Goal: Information Seeking & Learning: Learn about a topic

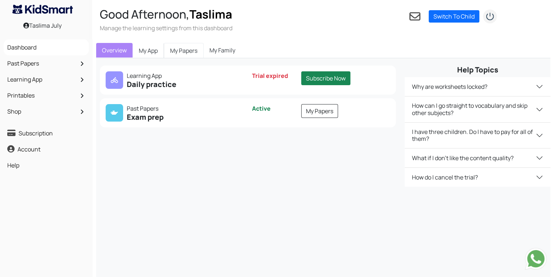
click at [185, 51] on link "My Papers" at bounding box center [184, 50] width 40 height 15
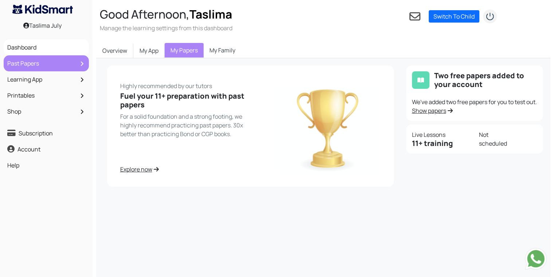
click at [59, 64] on link "Past Papers" at bounding box center [46, 63] width 82 height 12
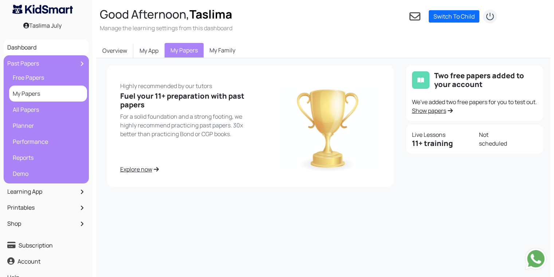
click at [47, 92] on link "My Papers" at bounding box center [48, 93] width 74 height 12
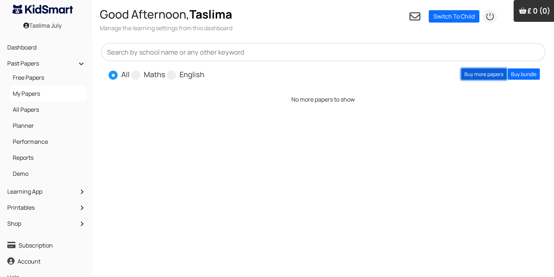
click at [474, 79] on link "Buy more papers" at bounding box center [484, 74] width 46 height 11
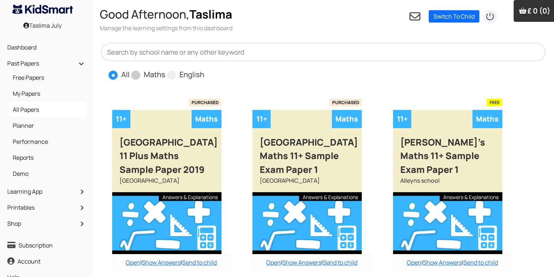
click at [140, 76] on span "Maths" at bounding box center [149, 74] width 36 height 11
click at [131, 76] on span at bounding box center [135, 75] width 9 height 9
click at [165, 74] on input "Maths" at bounding box center [167, 71] width 5 height 5
radio input "true"
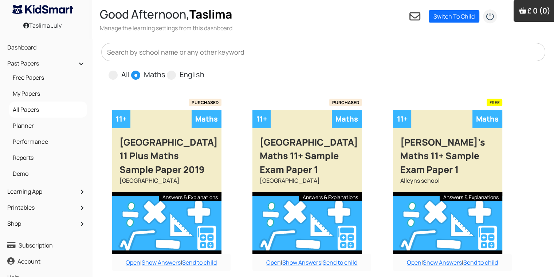
click at [131, 76] on span at bounding box center [135, 75] width 9 height 9
click at [165, 74] on input "Maths" at bounding box center [167, 71] width 5 height 5
click at [204, 69] on input "English" at bounding box center [206, 71] width 5 height 5
radio input "true"
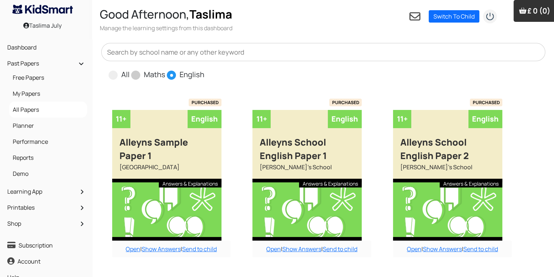
click at [130, 69] on input "All" at bounding box center [132, 71] width 5 height 5
radio input "true"
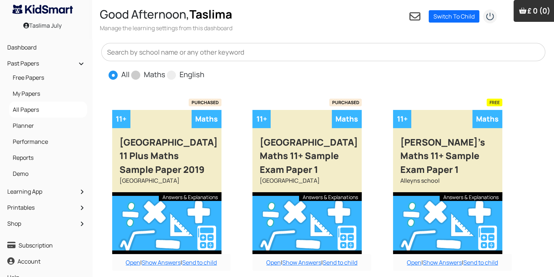
click at [165, 69] on input "Maths" at bounding box center [167, 71] width 5 height 5
radio input "true"
click at [204, 69] on input "English" at bounding box center [206, 71] width 5 height 5
radio input "true"
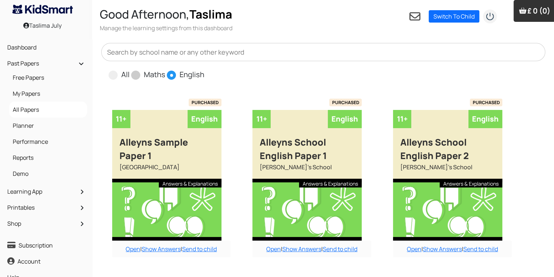
click at [130, 69] on input "All" at bounding box center [132, 71] width 5 height 5
radio input "true"
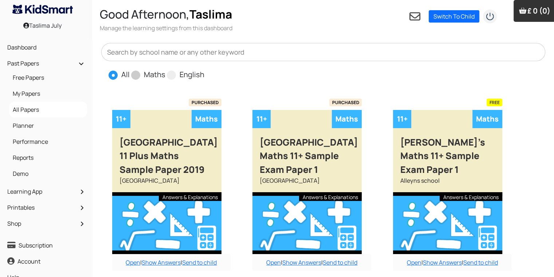
click at [204, 69] on input "English" at bounding box center [206, 71] width 5 height 5
radio input "true"
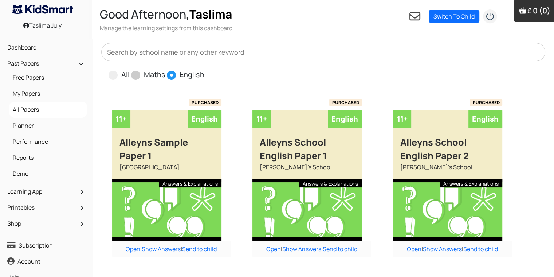
click at [165, 69] on input "Maths" at bounding box center [167, 71] width 5 height 5
radio input "true"
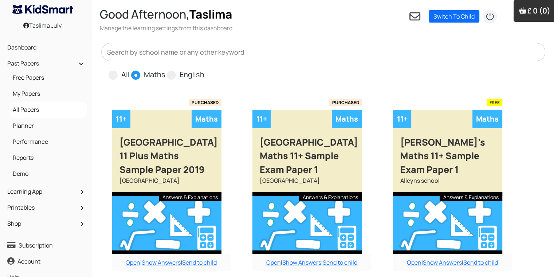
click at [130, 69] on input "All" at bounding box center [132, 71] width 5 height 5
radio input "true"
click at [165, 69] on input "Maths" at bounding box center [167, 71] width 5 height 5
radio input "true"
click at [204, 69] on input "English" at bounding box center [206, 71] width 5 height 5
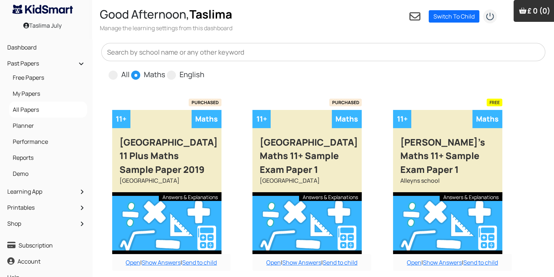
radio input "true"
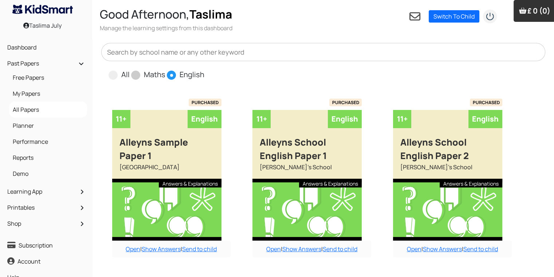
click at [130, 69] on input "All" at bounding box center [132, 71] width 5 height 5
radio input "true"
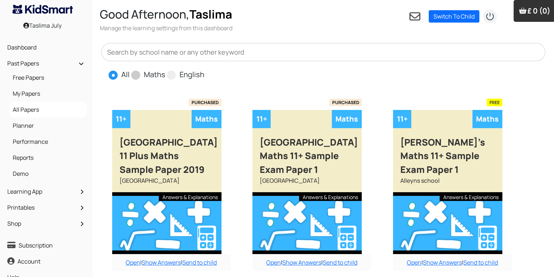
click at [165, 69] on input "Maths" at bounding box center [167, 71] width 5 height 5
radio input "true"
click at [204, 69] on input "English" at bounding box center [206, 71] width 5 height 5
radio input "true"
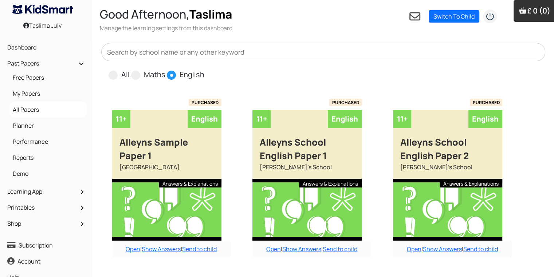
click at [130, 69] on input "All" at bounding box center [132, 71] width 5 height 5
radio input "true"
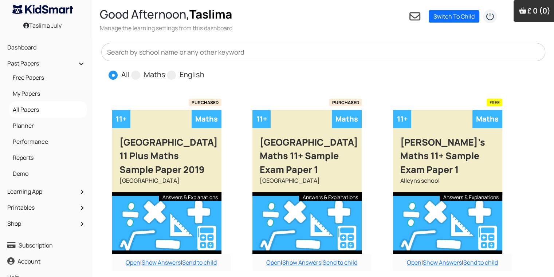
click at [165, 69] on input "Maths" at bounding box center [167, 71] width 5 height 5
radio input "true"
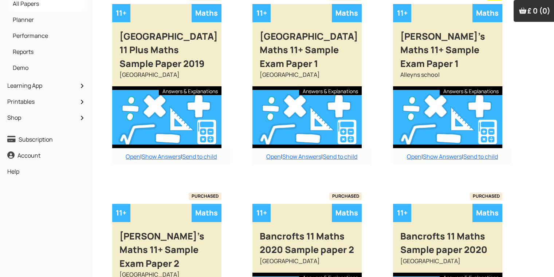
radio input "true"
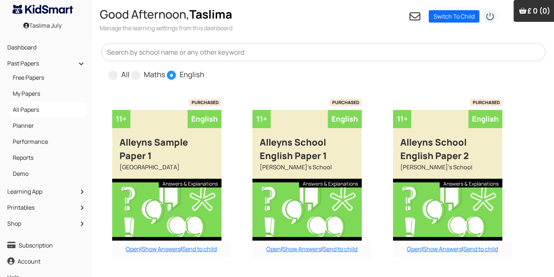
click at [130, 69] on input "All" at bounding box center [132, 71] width 5 height 5
radio input "true"
click at [165, 69] on input "Maths" at bounding box center [167, 71] width 5 height 5
radio input "true"
click at [204, 69] on input "English" at bounding box center [206, 71] width 5 height 5
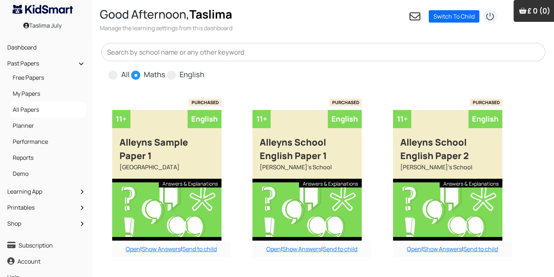
radio input "true"
click at [130, 69] on input "All" at bounding box center [132, 71] width 5 height 5
radio input "true"
click at [165, 69] on input "Maths" at bounding box center [167, 71] width 5 height 5
radio input "true"
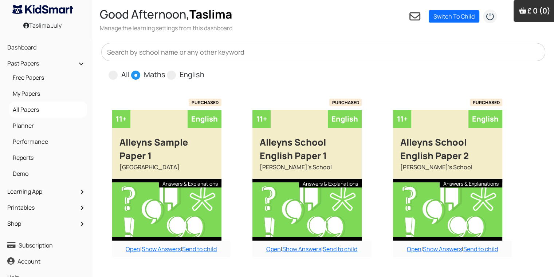
click at [204, 69] on input "English" at bounding box center [206, 71] width 5 height 5
radio input "true"
click at [130, 69] on input "All" at bounding box center [132, 71] width 5 height 5
radio input "true"
click at [165, 69] on input "Maths" at bounding box center [167, 71] width 5 height 5
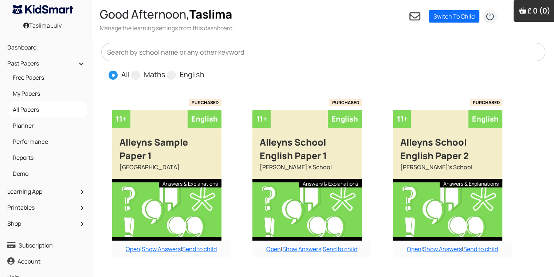
radio input "true"
click at [204, 69] on input "English" at bounding box center [206, 71] width 5 height 5
radio input "true"
click at [130, 69] on input "All" at bounding box center [132, 71] width 5 height 5
radio input "true"
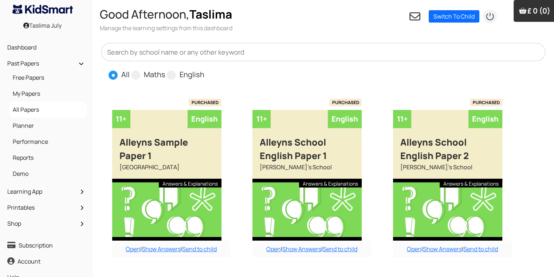
radio input "false"
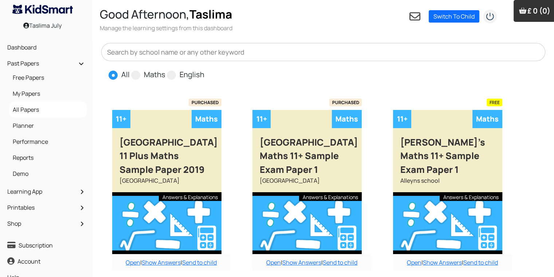
click at [165, 69] on input "Maths" at bounding box center [167, 71] width 5 height 5
radio input "true"
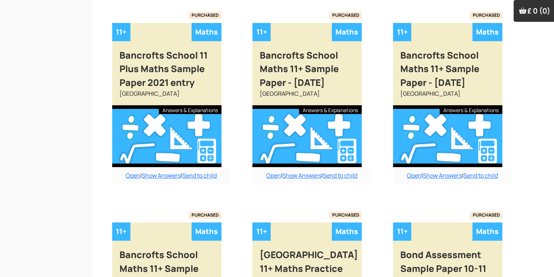
scroll to position [638, 0]
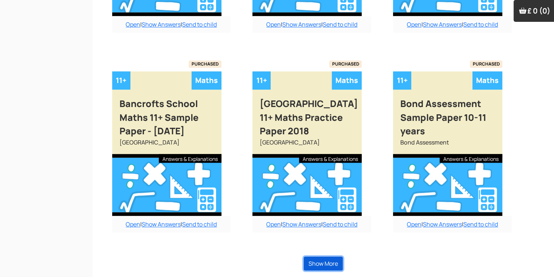
click at [335, 258] on button "Show More" at bounding box center [323, 264] width 39 height 14
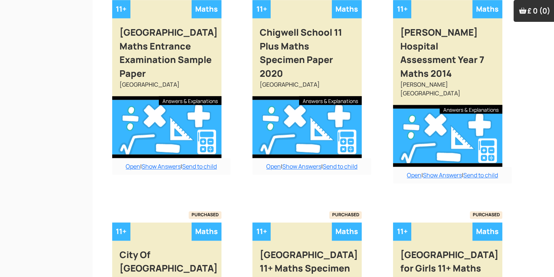
scroll to position [915, 0]
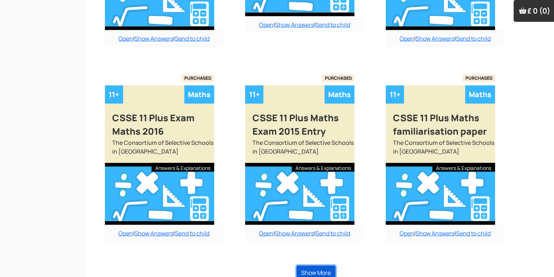
click at [335, 266] on button "Show More" at bounding box center [316, 273] width 39 height 14
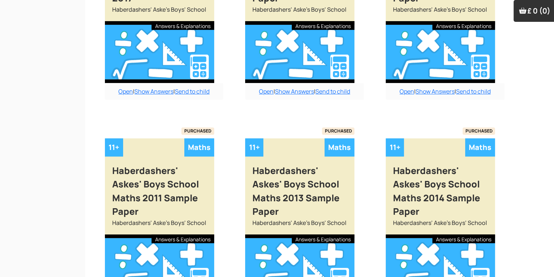
scroll to position [3086, 7]
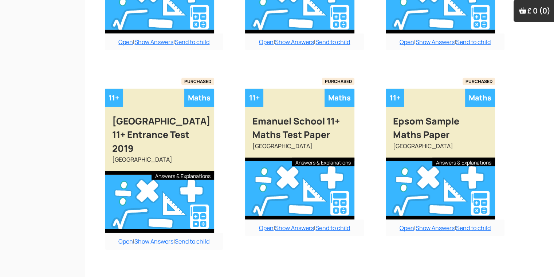
scroll to position [2283, 7]
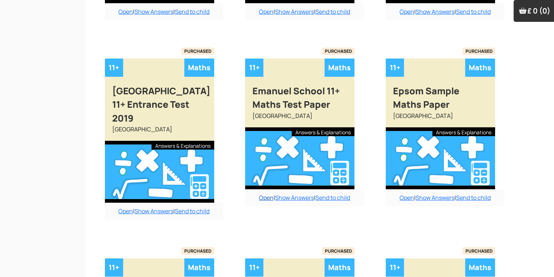
click at [270, 194] on link "Open" at bounding box center [266, 198] width 15 height 8
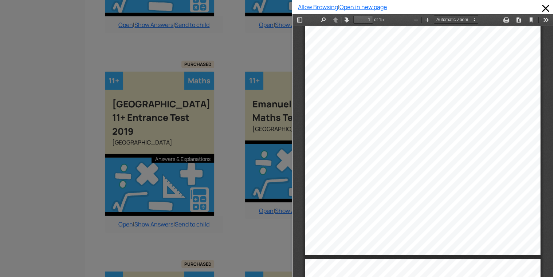
scroll to position [4, 0]
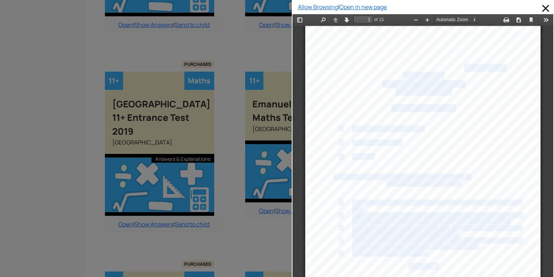
drag, startPoint x: 458, startPoint y: 70, endPoint x: 513, endPoint y: 77, distance: 55.2
click at [513, 77] on div "EMANUEL SCHOOL ENTRANCE EXAMINATION Mathematics Sample Examination Paper Year 7…" at bounding box center [422, 192] width 235 height 333
click at [497, 101] on div "EMANUEL SCHOOL ENTRANCE EXAMINATION Mathematics Sample Examination Paper Year 7…" at bounding box center [422, 192] width 235 height 333
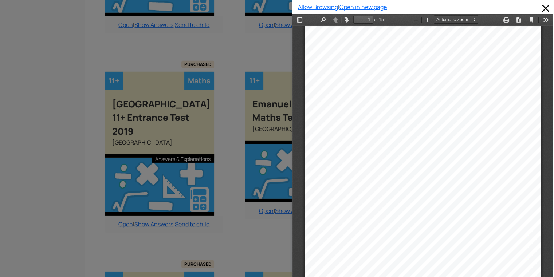
click at [474, 95] on div "EMANUEL SCHOOL ENTRANCE EXAMINATION Mathematics Sample Examination Paper Year 7…" at bounding box center [422, 192] width 235 height 333
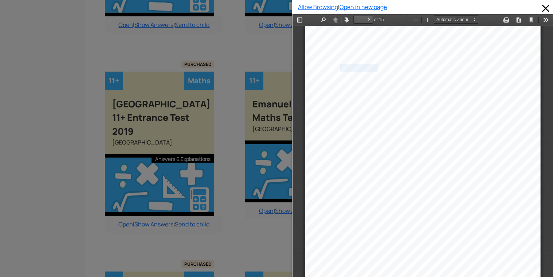
scroll to position [340, 0]
type input "1"
click at [482, 98] on div "EMANUEL SCHOOL ENTRANCE EXAMINATION Mathematics Sample Examination Paper Year 7…" at bounding box center [422, 192] width 235 height 333
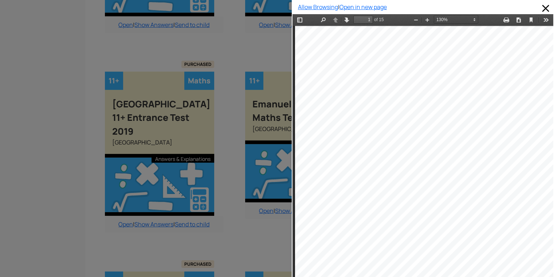
select select "custom"
type input "15"
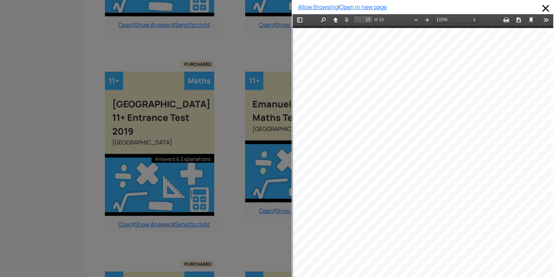
select select "1"
type input "1"
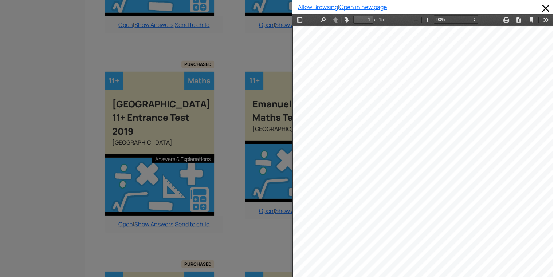
scroll to position [4, 0]
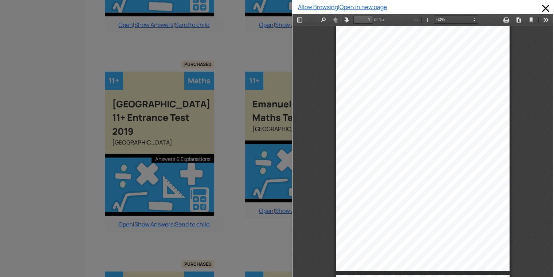
select select "0.5"
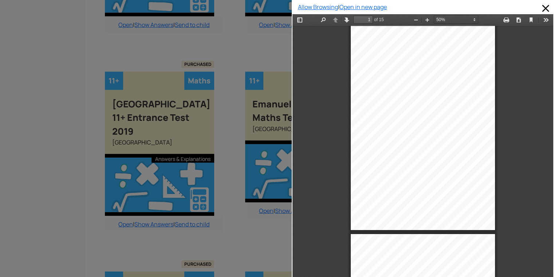
type input "2"
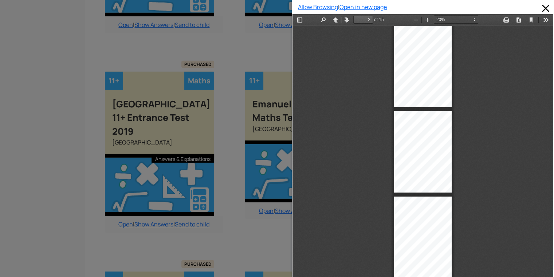
select select "custom"
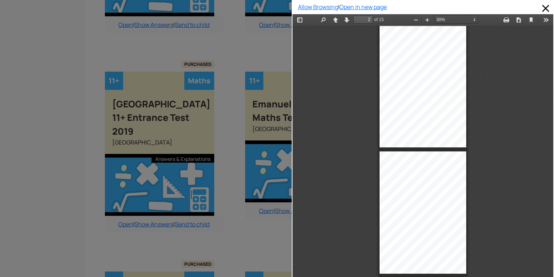
type input "1"
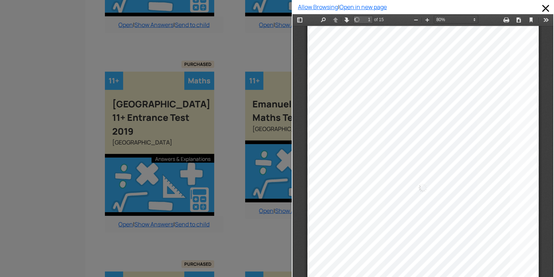
scroll to position [5, 0]
select select "custom"
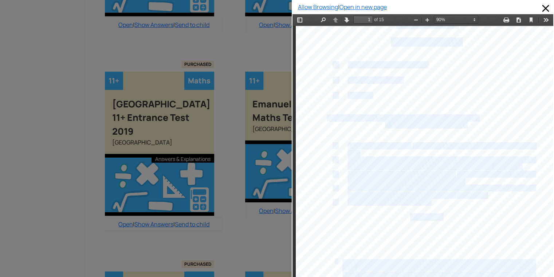
scroll to position [79, 17]
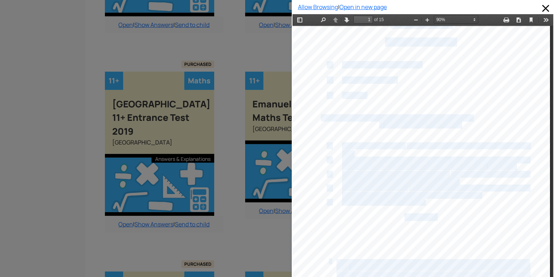
drag, startPoint x: 541, startPoint y: 43, endPoint x: 540, endPoint y: 59, distance: 16.1
click at [540, 59] on div "EMANUEL SCHOOL ENTRANCE EXAMINATION Mathematics Sample Examination Paper Year 7…" at bounding box center [420, 135] width 267 height 375
click at [518, 73] on div at bounding box center [420, 135] width 260 height 368
click at [534, 66] on div "EMANUEL SCHOOL ENTRANCE EXAMINATION Mathematics Sample Examination Paper Year 7…" at bounding box center [420, 135] width 260 height 368
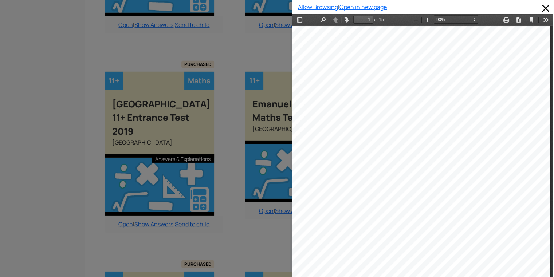
type input "2"
select select "custom"
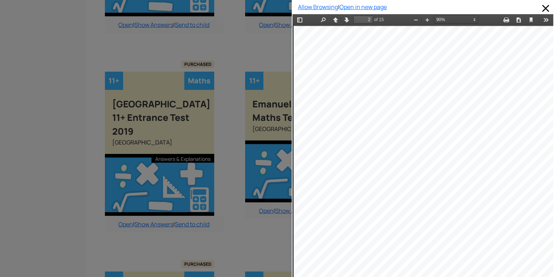
type input "4"
select select "custom"
type input "9"
select select "custom"
type input "10"
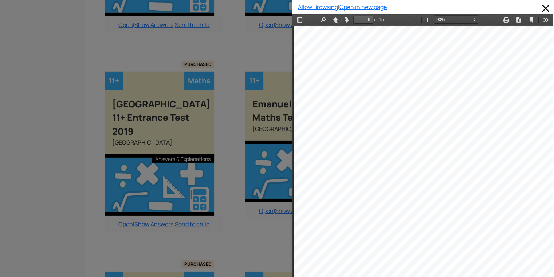
select select "custom"
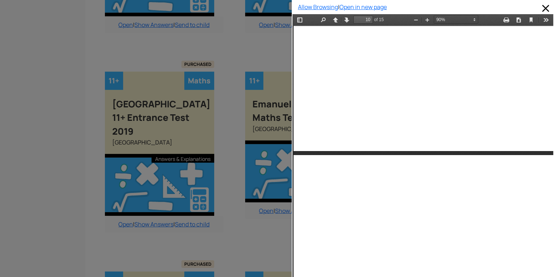
type input "6"
select select "custom"
type input "1"
select select "custom"
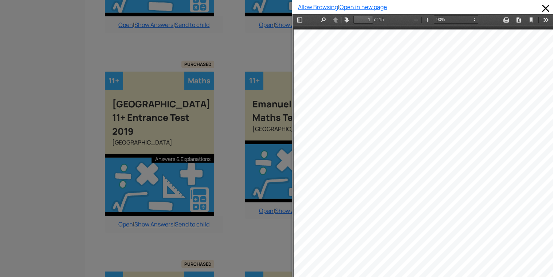
type input "3"
select select "custom"
type input "2"
select select "custom"
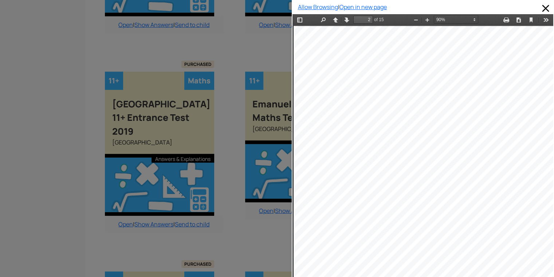
type input "4"
select select "custom"
type input "1"
select select "custom"
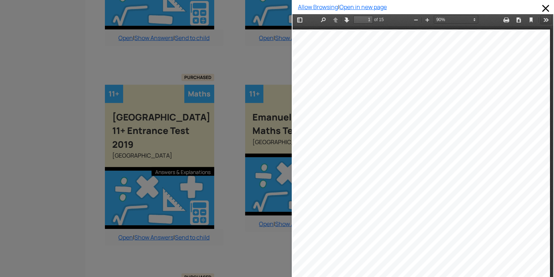
scroll to position [2255, 7]
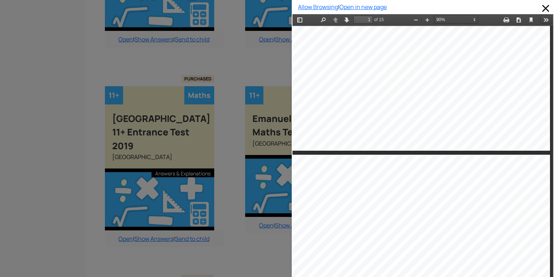
type input "2"
select select "custom"
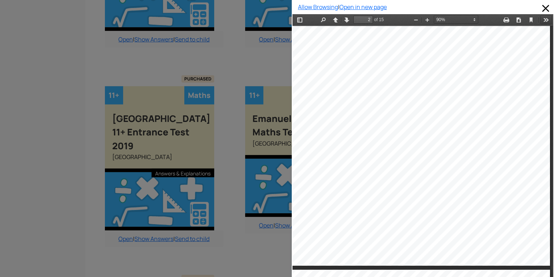
scroll to position [525, 17]
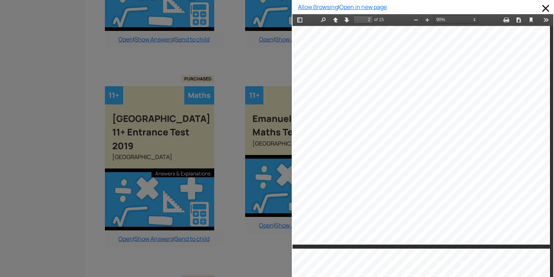
click at [191, 32] on div at bounding box center [146, 138] width 292 height 277
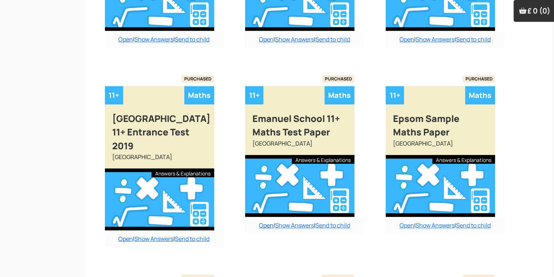
click at [264, 222] on link "Open" at bounding box center [266, 226] width 15 height 8
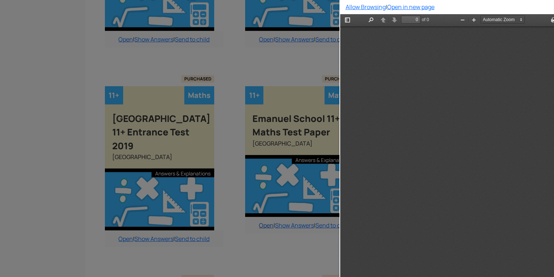
scroll to position [0, 0]
type input "2"
select select "custom"
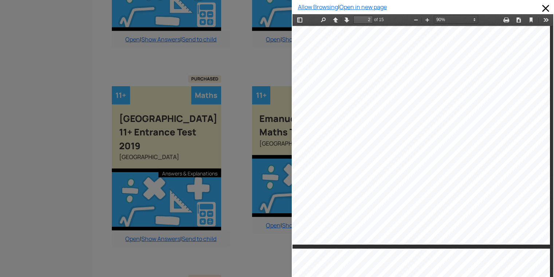
scroll to position [2255, 0]
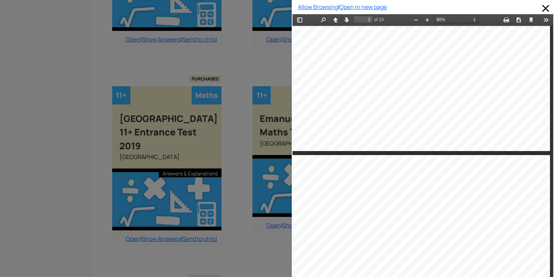
type input "3"
select select "custom"
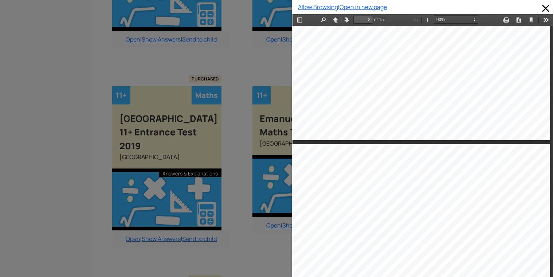
scroll to position [629, 0]
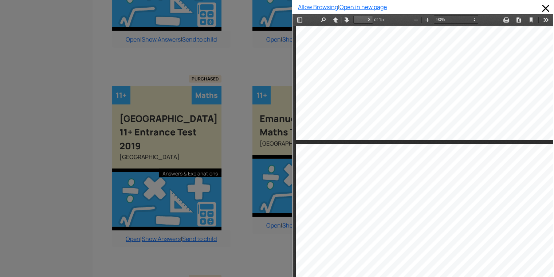
type input "2"
select select "custom"
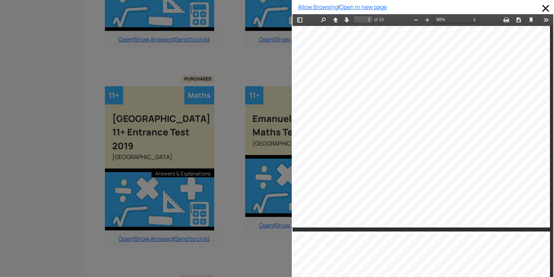
scroll to position [542, 2]
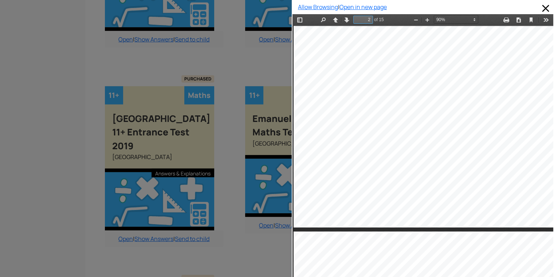
click at [369, 18] on input "2" at bounding box center [363, 20] width 20 height 8
type input "11"
select select "custom"
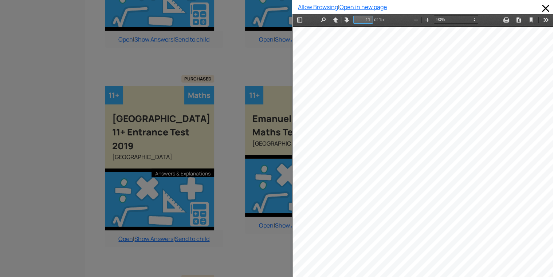
type input "10"
select select "custom"
type input "11"
select select "custom"
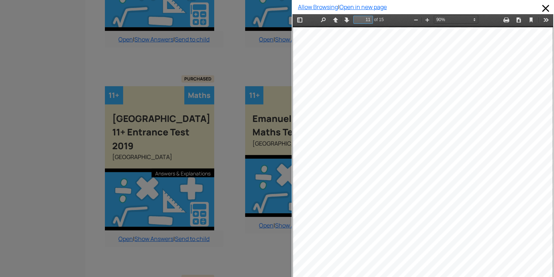
type input "12"
select select "custom"
type input "13"
select select "custom"
type input "12"
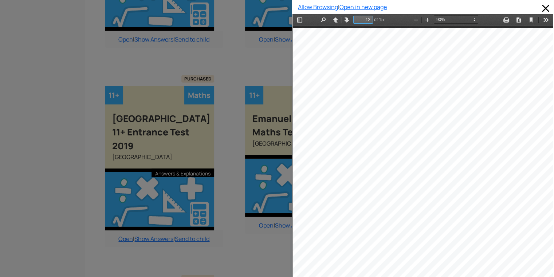
select select "custom"
type input "11"
select select "custom"
type input "10"
select select "custom"
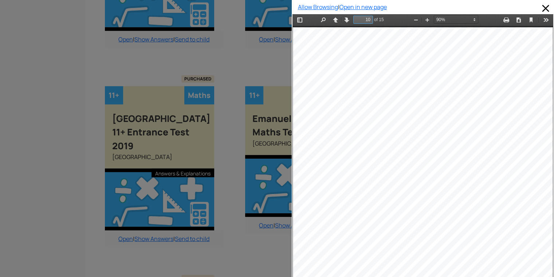
type input "9"
select select "custom"
type input "8"
select select "custom"
type input "7"
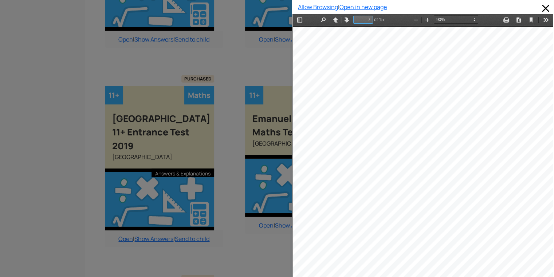
select select "custom"
type input "6"
select select "custom"
type input "5"
select select "custom"
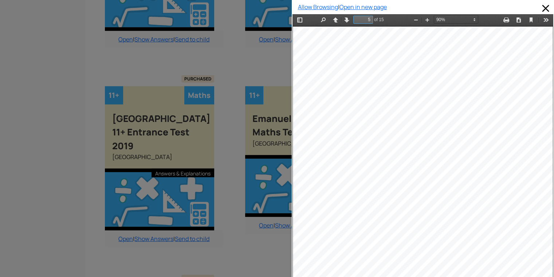
type input "4"
select select "custom"
type input "1"
select select "custom"
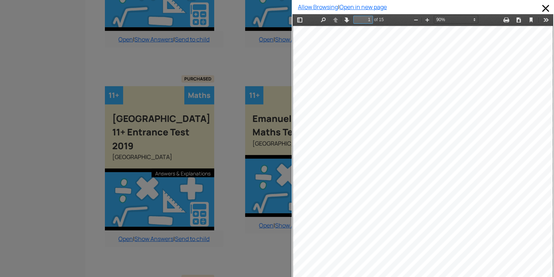
type input "2"
select select "custom"
type input "3"
select select "custom"
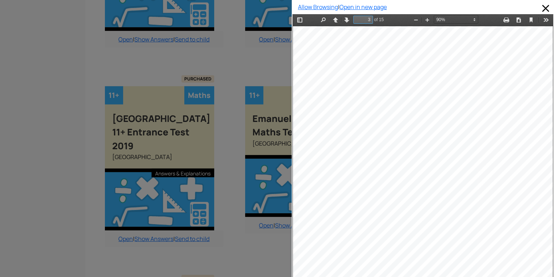
type input "2"
select select "custom"
type input "1"
select select "custom"
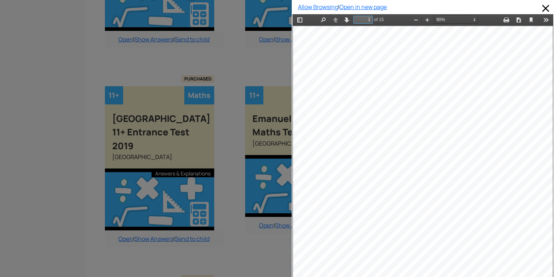
scroll to position [4, 3]
click at [379, 74] on div "EMANUEL SCHOOL ENTRANCE EXAMINATION" at bounding box center [423, 73] width 182 height 8
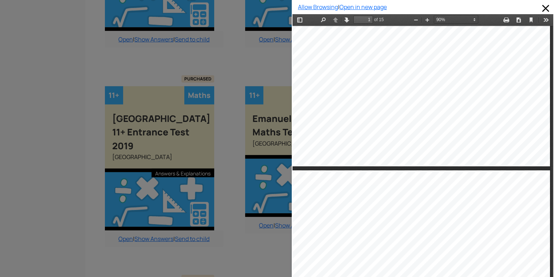
type input "2"
select select "custom"
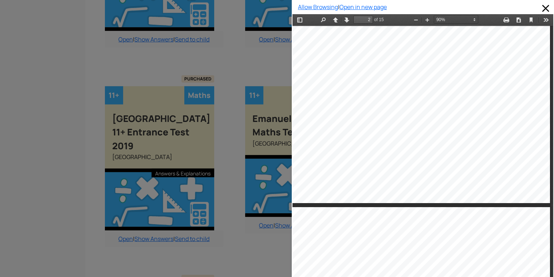
type input "3"
select select "custom"
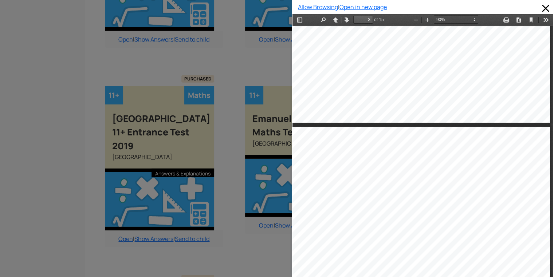
type input "2"
select select "custom"
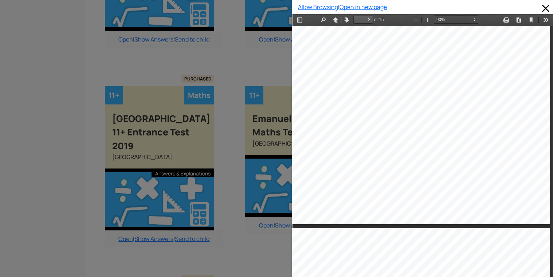
scroll to position [543, 17]
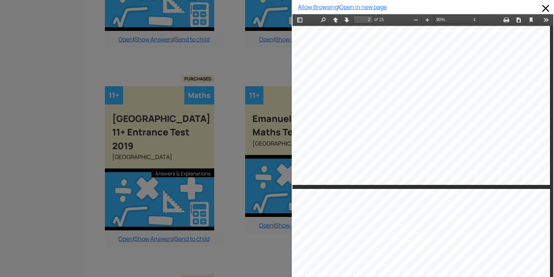
type input "3"
select select "custom"
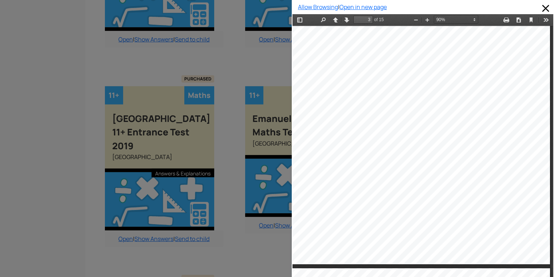
scroll to position [878, 17]
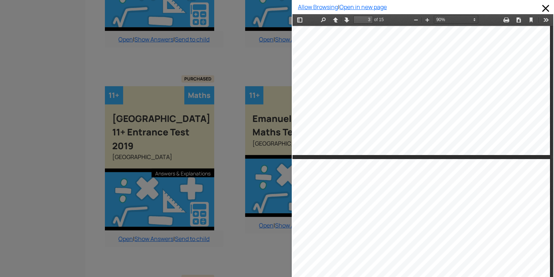
type input "4"
select select "custom"
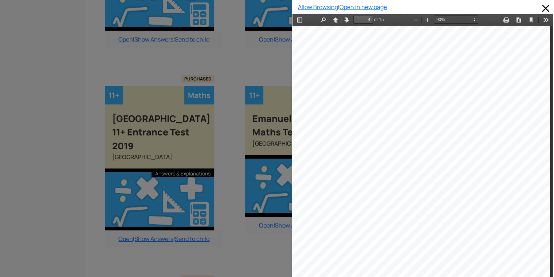
scroll to position [1126, 17]
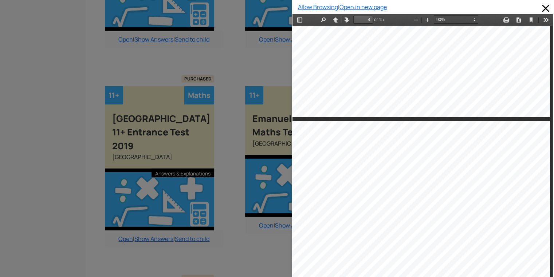
type input "3"
select select "custom"
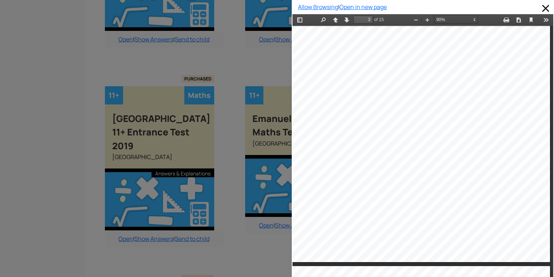
scroll to position [864, 17]
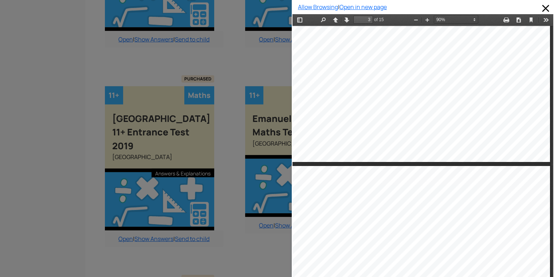
type input "4"
select select "custom"
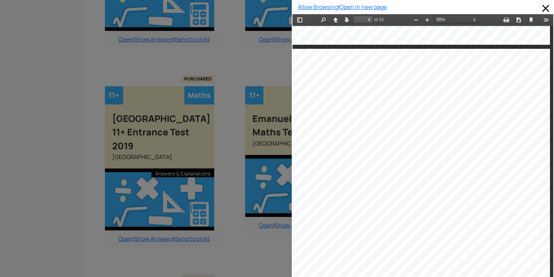
scroll to position [1126, 17]
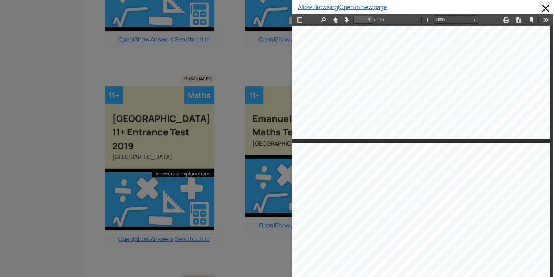
type input "3"
select select "custom"
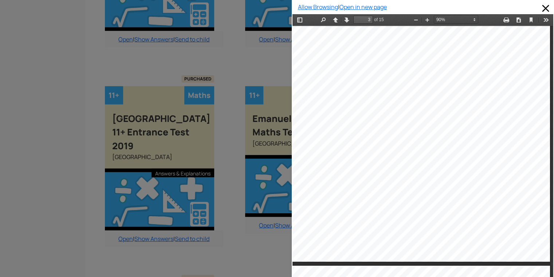
scroll to position [878, 17]
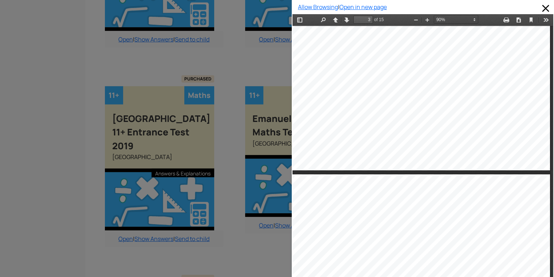
type input "4"
select select "custom"
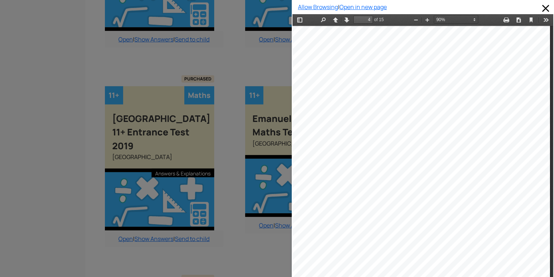
scroll to position [1213, 17]
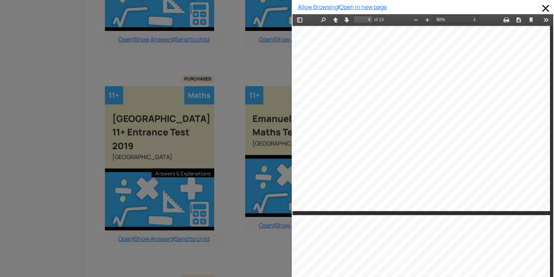
type input "5"
select select "custom"
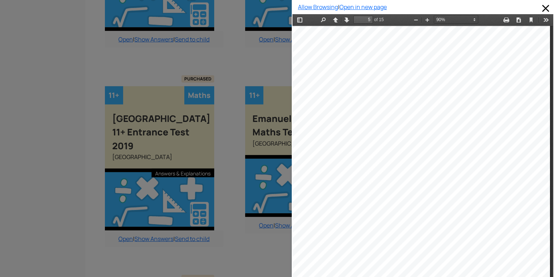
scroll to position [1607, 17]
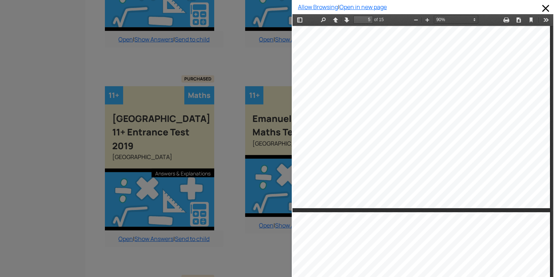
type input "6"
select select "custom"
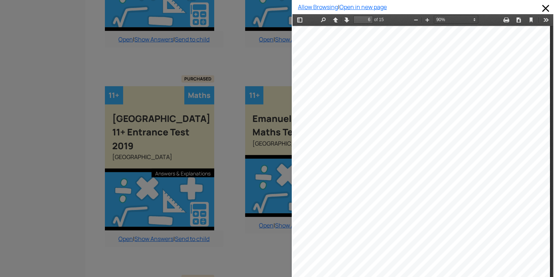
scroll to position [1986, 17]
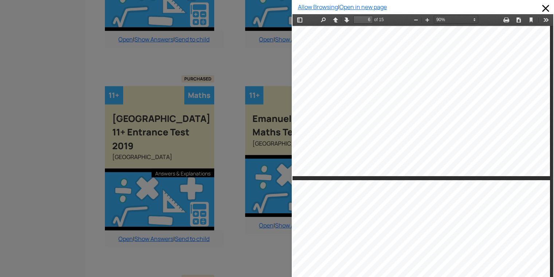
type input "7"
select select "custom"
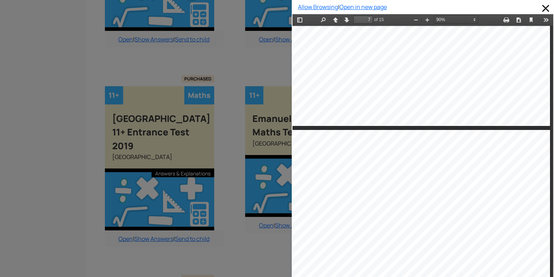
scroll to position [2146, 17]
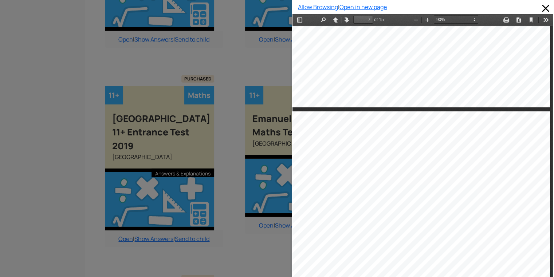
type input "6"
select select "custom"
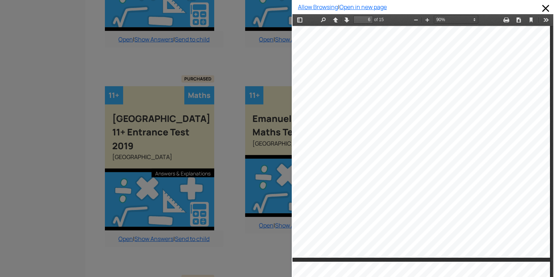
scroll to position [1986, 17]
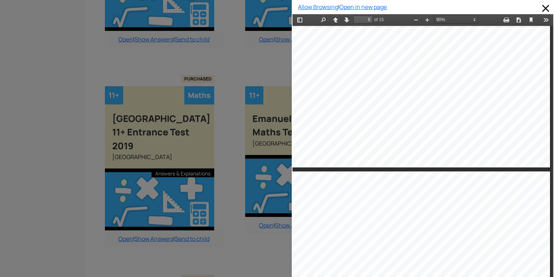
type input "7"
select select "custom"
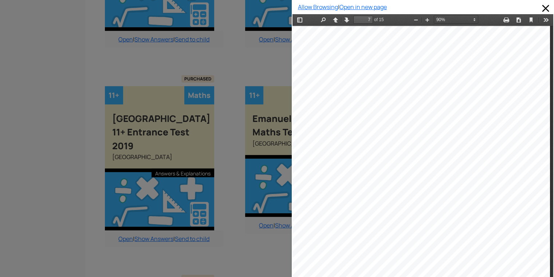
scroll to position [2263, 17]
click at [531, 128] on div "14. Sophie thinks of a number, doubles it and adds 8. The answer was 26. What w…" at bounding box center [420, 183] width 260 height 368
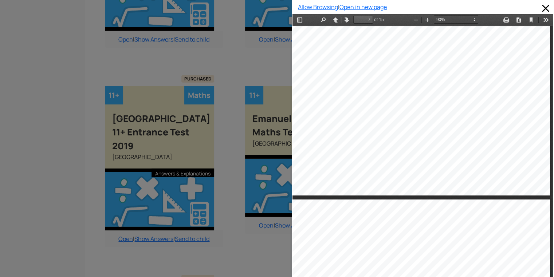
type input "8"
select select "custom"
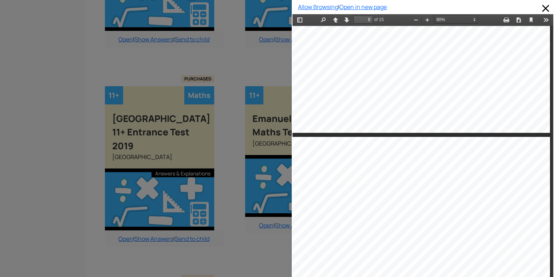
scroll to position [2496, 17]
drag, startPoint x: 534, startPoint y: 219, endPoint x: 457, endPoint y: 242, distance: 80.7
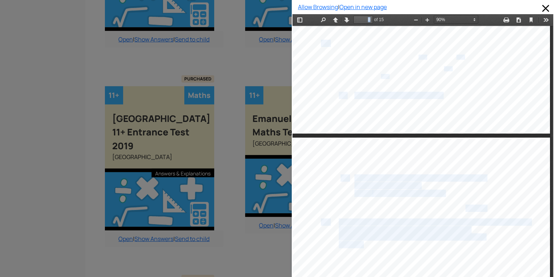
drag, startPoint x: 460, startPoint y: 241, endPoint x: 559, endPoint y: 242, distance: 99.5
click at [554, 242] on html "Thumbnails Document Outline Attachments Previous Next Highlight all Match case …" at bounding box center [423, 152] width 261 height 276
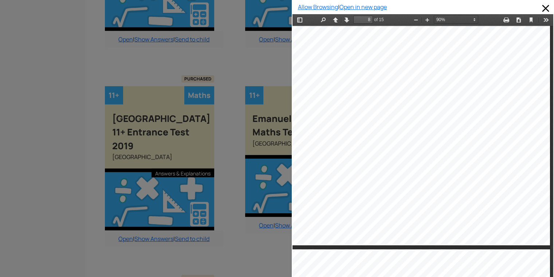
scroll to position [2758, 17]
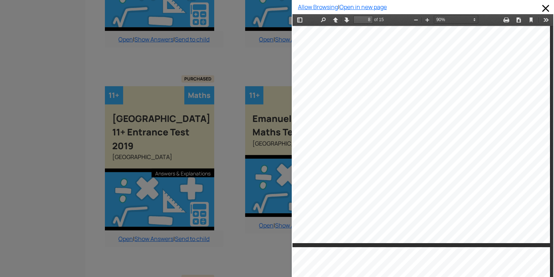
click at [500, 168] on div "(b) How many triangles of the size shown will fit into the rectangle above? Nei…" at bounding box center [420, 59] width 260 height 368
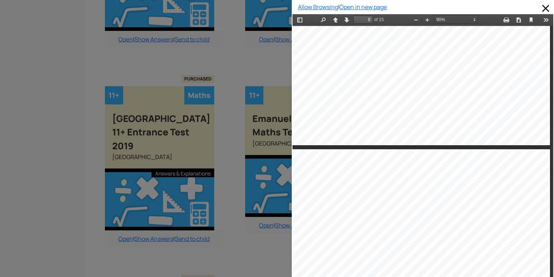
type input "9"
select select "custom"
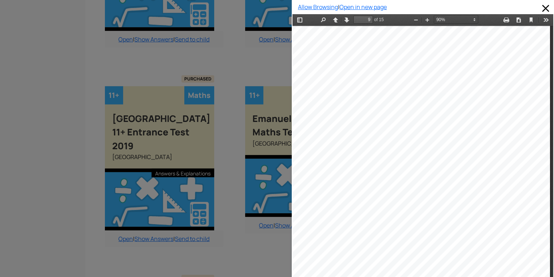
scroll to position [3006, 17]
click at [500, 168] on div "(True / False / Not certain)" at bounding box center [485, 168] width 70 height 7
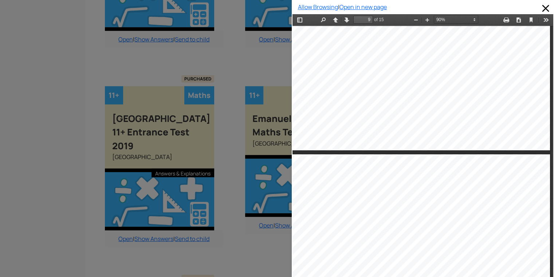
type input "10"
select select "custom"
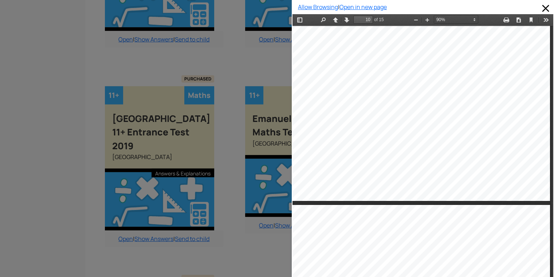
scroll to position [3546, 17]
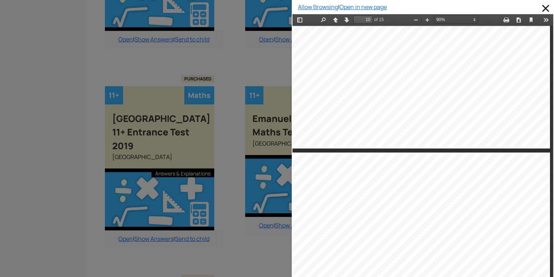
type input "11"
select select "custom"
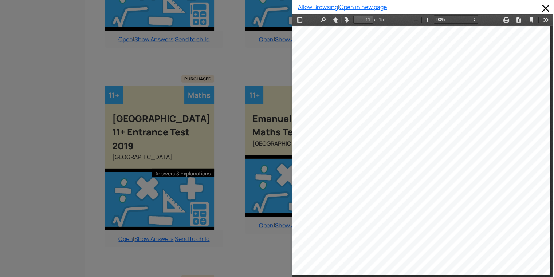
scroll to position [3866, 17]
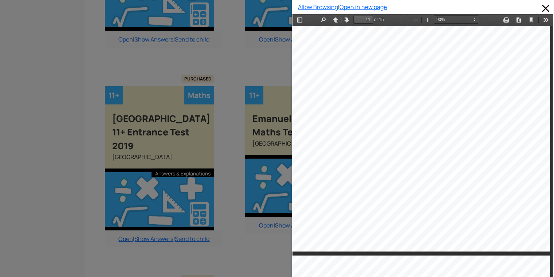
type input "12"
select select "custom"
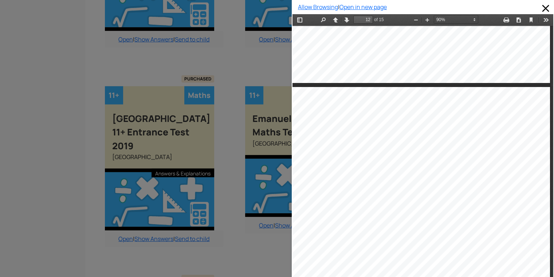
scroll to position [4034, 17]
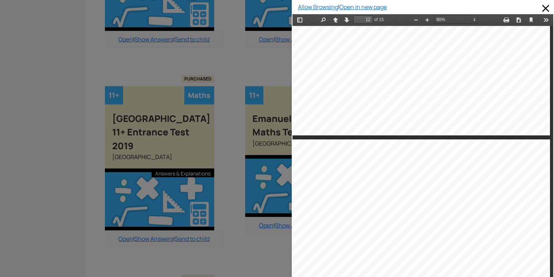
scroll to position [3976, 17]
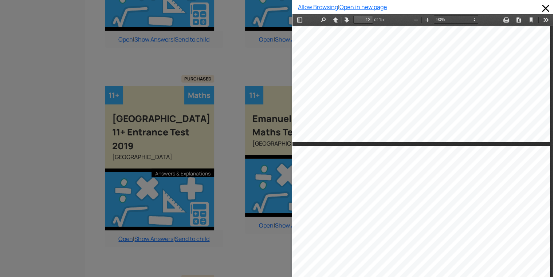
type input "11"
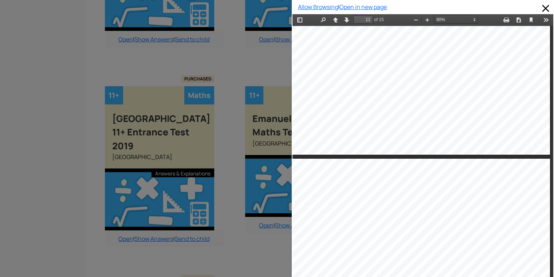
select select "custom"
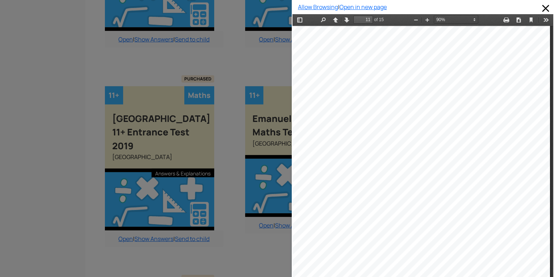
scroll to position [3816, 17]
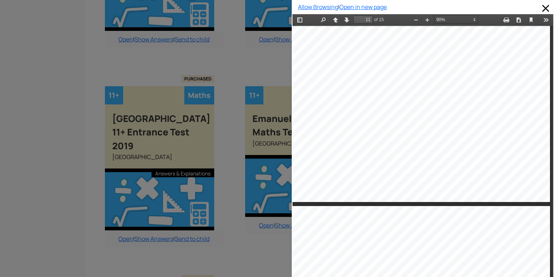
type input "12"
select select "custom"
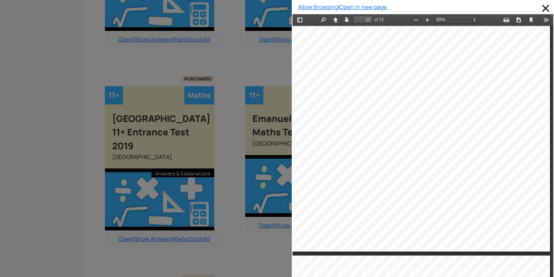
scroll to position [4253, 17]
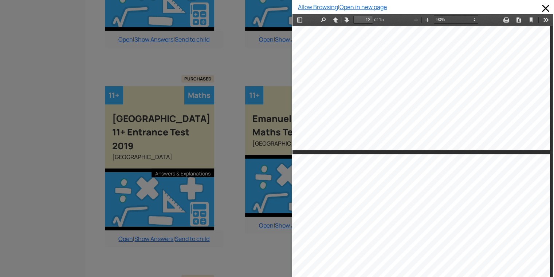
type input "13"
select select "custom"
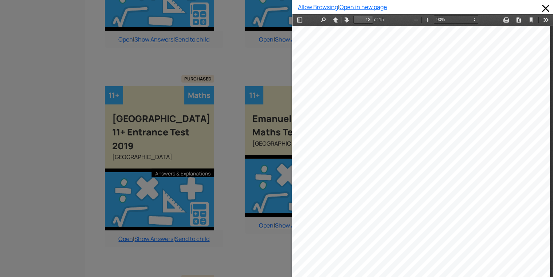
scroll to position [4501, 17]
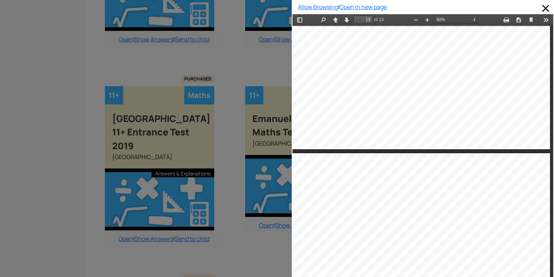
type input "14"
select select "custom"
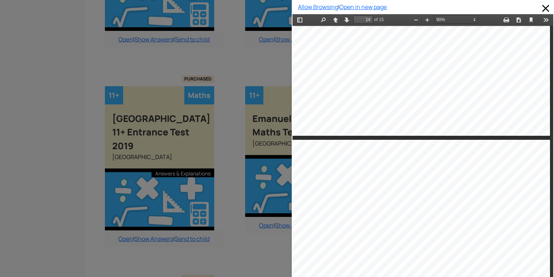
type input "13"
select select "custom"
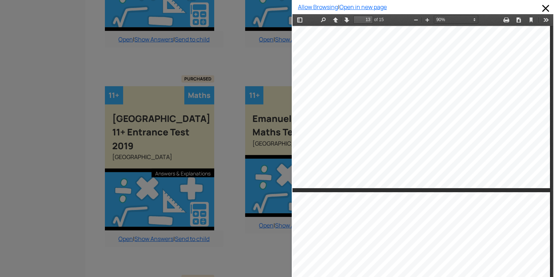
type input "14"
select select "custom"
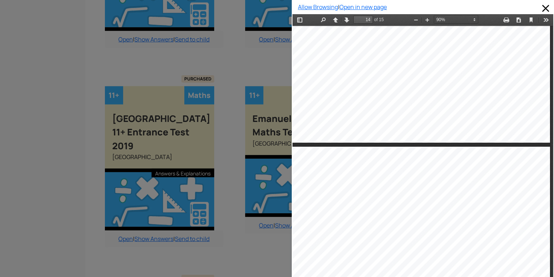
type input "13"
select select "custom"
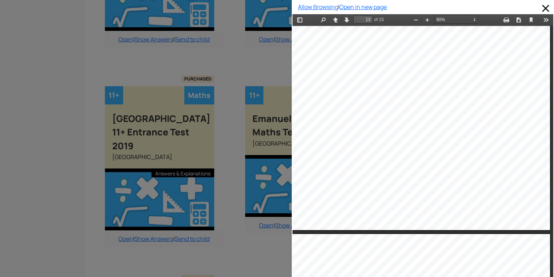
scroll to position [4573, 17]
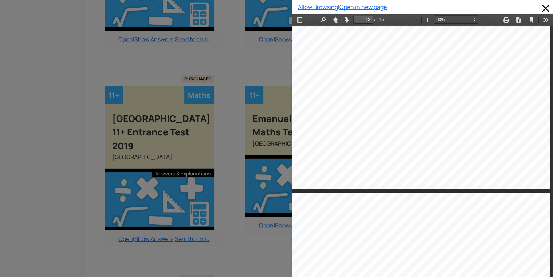
type input "14"
select select "custom"
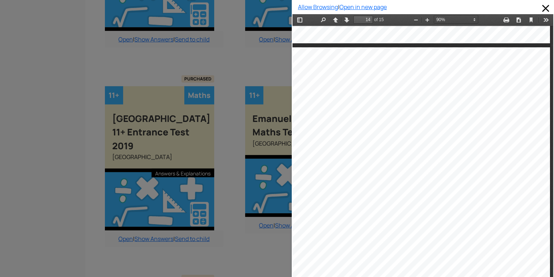
scroll to position [4836, 17]
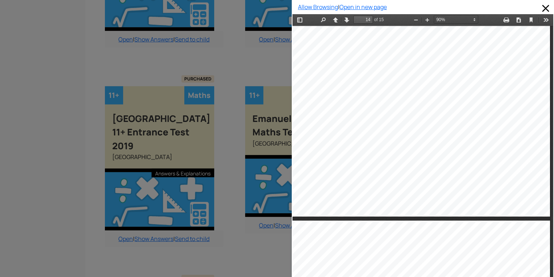
type input "15"
select select "custom"
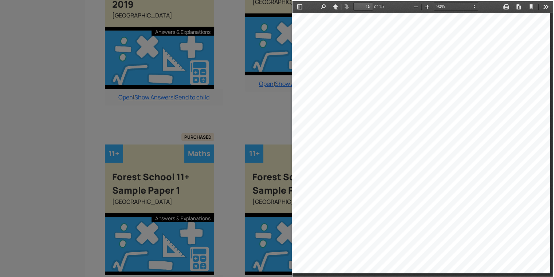
scroll to position [2401, 7]
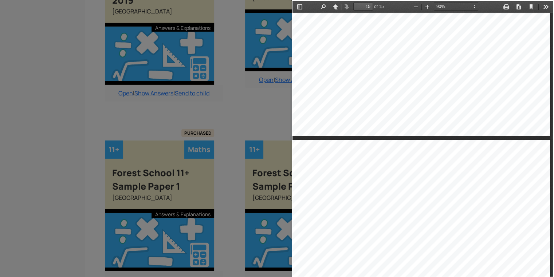
type input "14"
select select "custom"
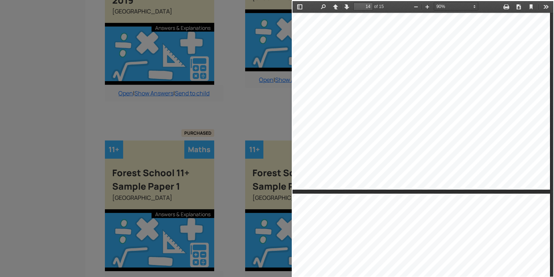
scroll to position [5017, 17]
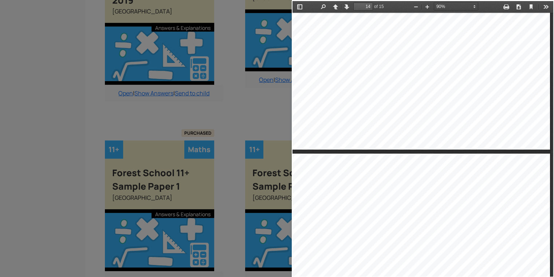
type input "15"
select select "custom"
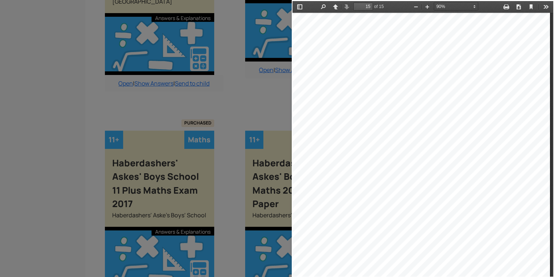
scroll to position [5308, 17]
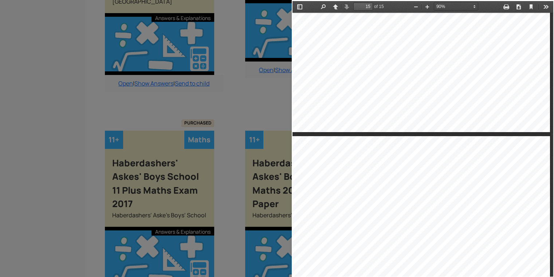
type input "14"
select select "custom"
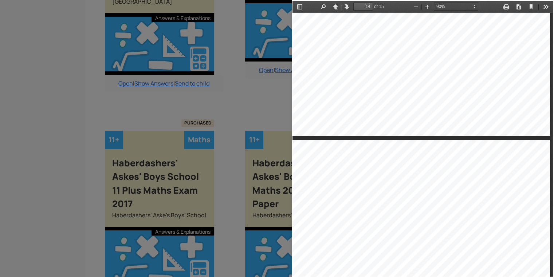
type input "15"
select select "custom"
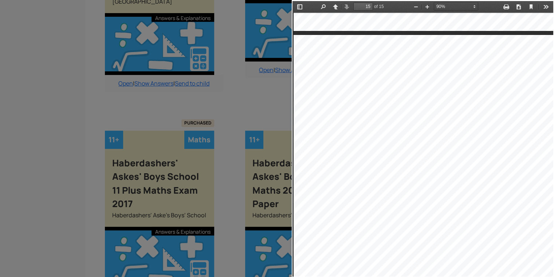
scroll to position [5191, 2]
